Goal: Register for event/course

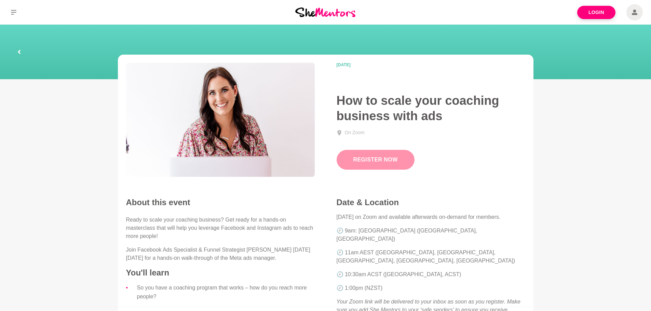
click at [368, 161] on button "Register Now" at bounding box center [376, 160] width 78 height 20
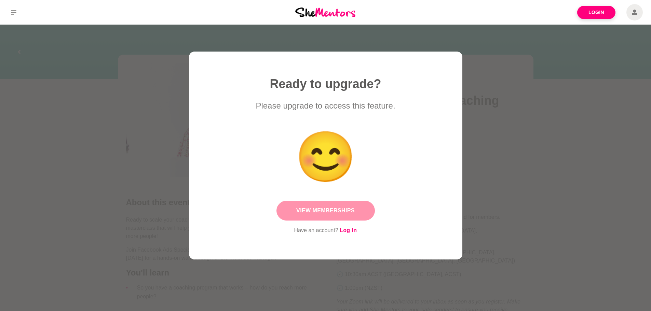
click at [323, 205] on link "View Memberships" at bounding box center [325, 211] width 98 height 20
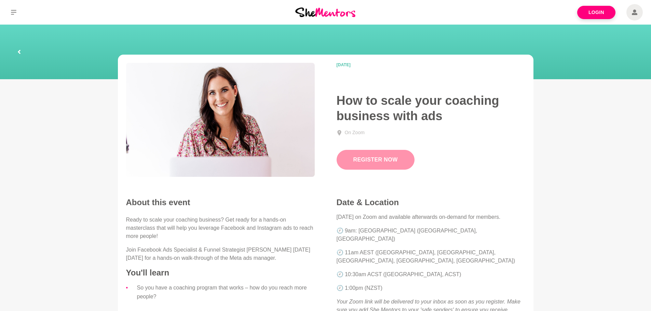
click at [391, 162] on button "Register Now" at bounding box center [376, 160] width 78 height 20
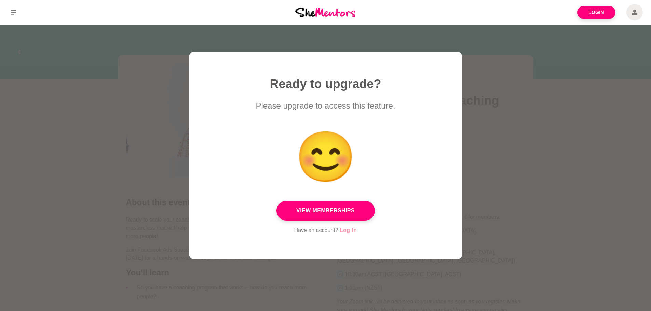
click at [350, 230] on link "Log In" at bounding box center [348, 230] width 17 height 9
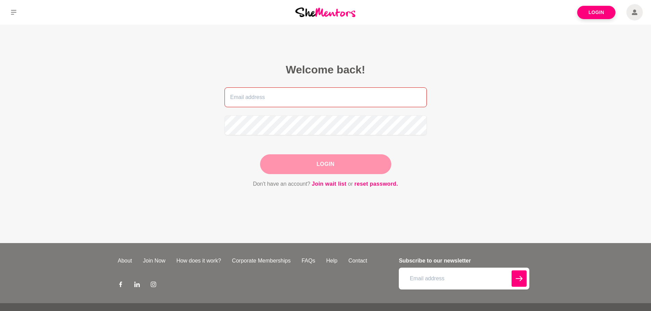
click at [273, 97] on input "email" at bounding box center [325, 97] width 202 height 20
type input "[EMAIL_ADDRESS][DOMAIN_NAME]"
click at [302, 163] on button "Login" at bounding box center [325, 164] width 131 height 20
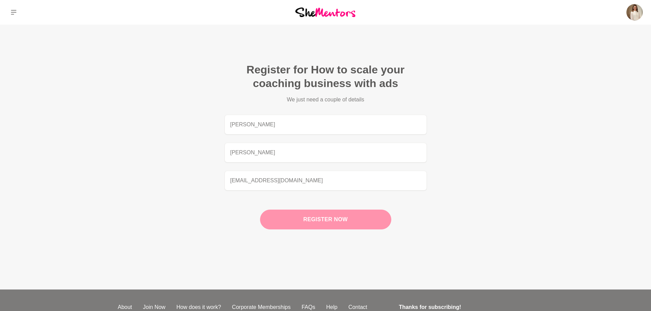
click at [339, 219] on button "Register now" at bounding box center [325, 220] width 131 height 20
